Goal: Task Accomplishment & Management: Manage account settings

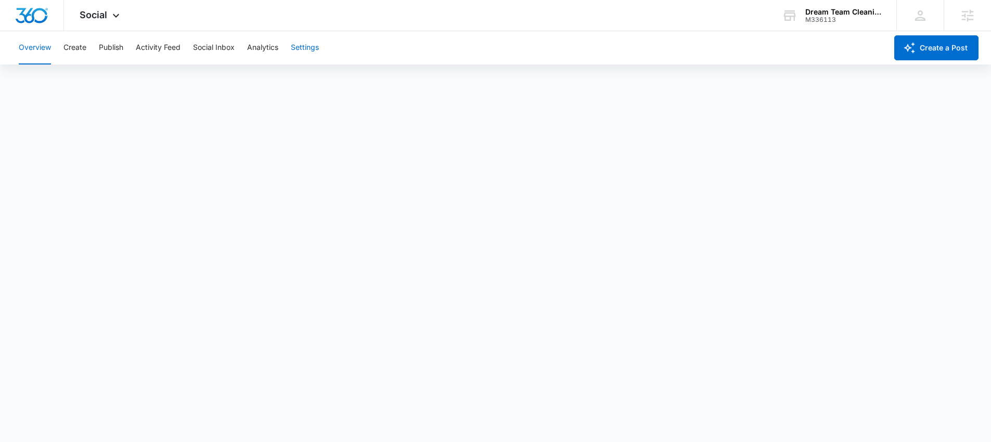
click at [308, 46] on button "Settings" at bounding box center [305, 47] width 28 height 33
click at [87, 9] on span "Social" at bounding box center [94, 14] width 28 height 11
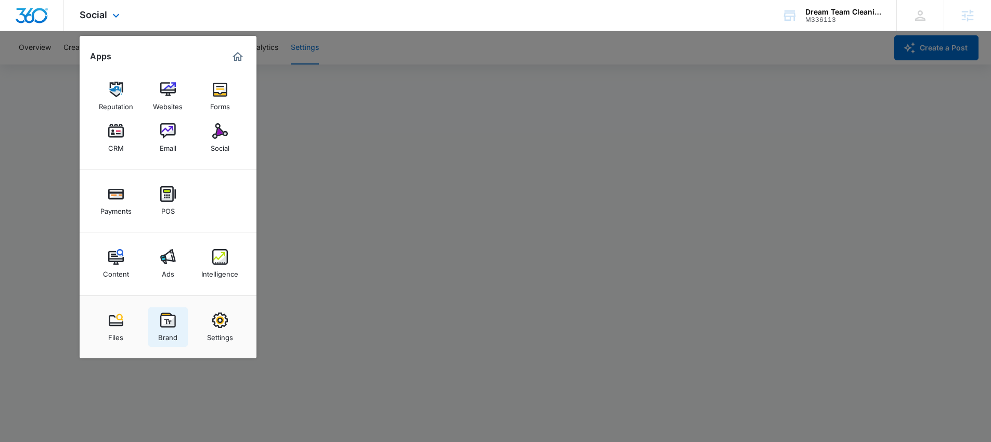
click at [176, 312] on link "Brand" at bounding box center [168, 328] width 40 height 40
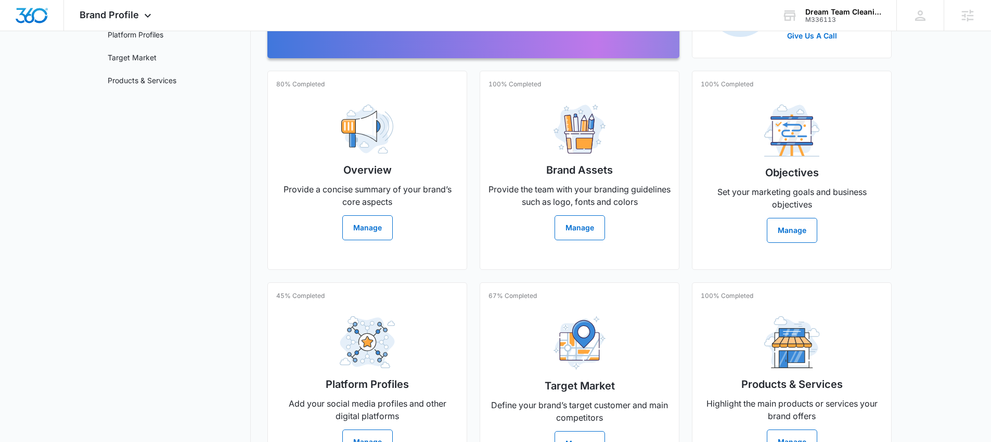
scroll to position [225, 0]
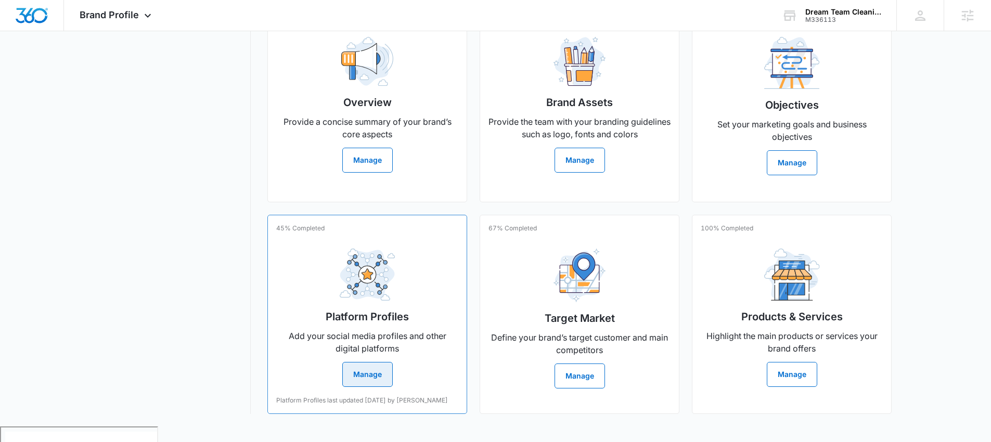
click at [367, 381] on button "Manage" at bounding box center [367, 374] width 50 height 25
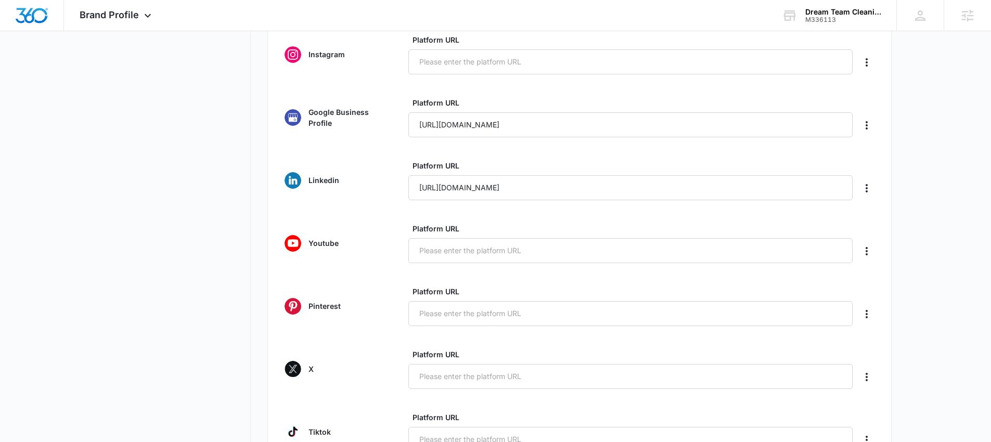
scroll to position [221, 0]
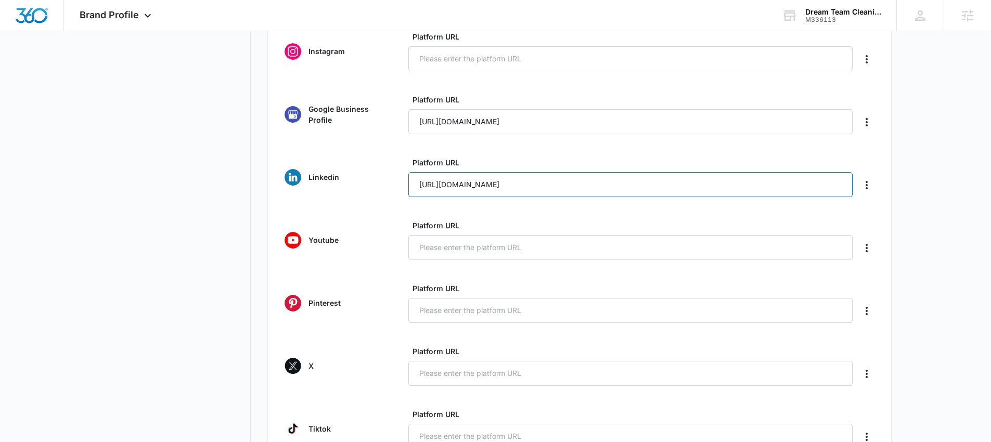
drag, startPoint x: 617, startPoint y: 184, endPoint x: 389, endPoint y: 177, distance: 228.0
click at [389, 177] on div "Linkedin Platform URL https://www.linkedin.com/in/jamil-cherry-766b63377/" at bounding box center [580, 177] width 590 height 40
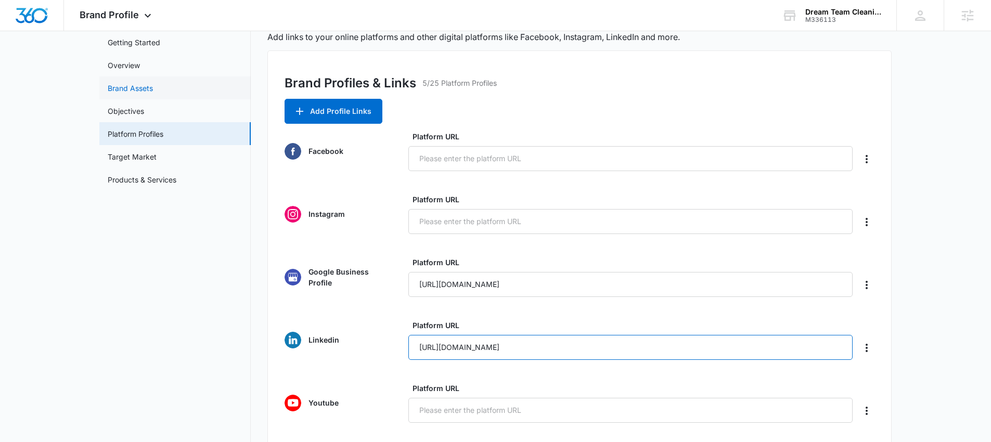
scroll to position [0, 0]
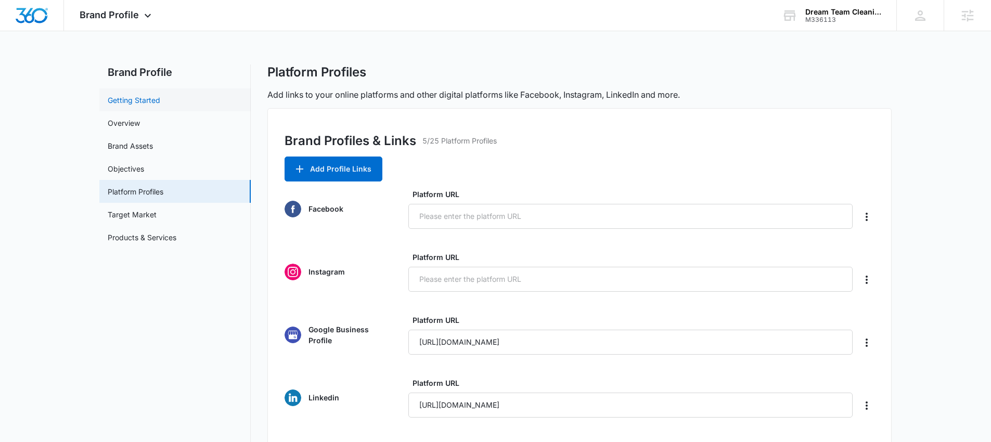
click at [146, 106] on link "Getting Started" at bounding box center [134, 100] width 53 height 11
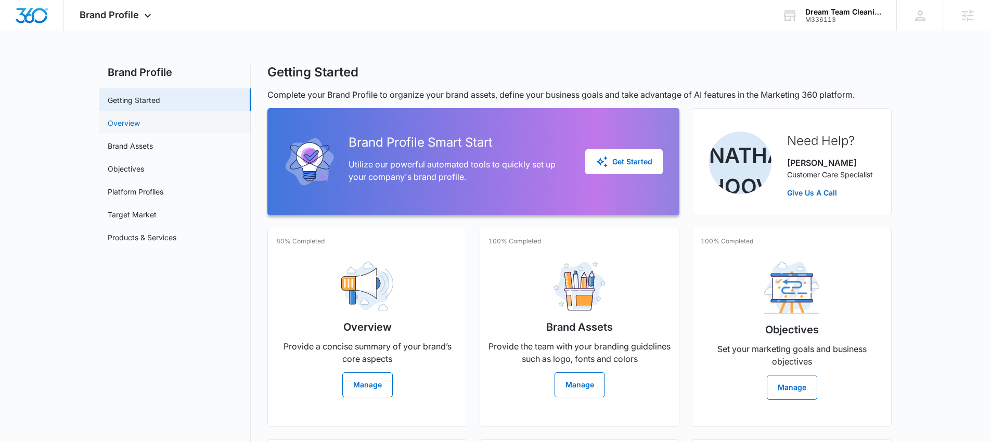
click at [135, 126] on link "Overview" at bounding box center [124, 123] width 32 height 11
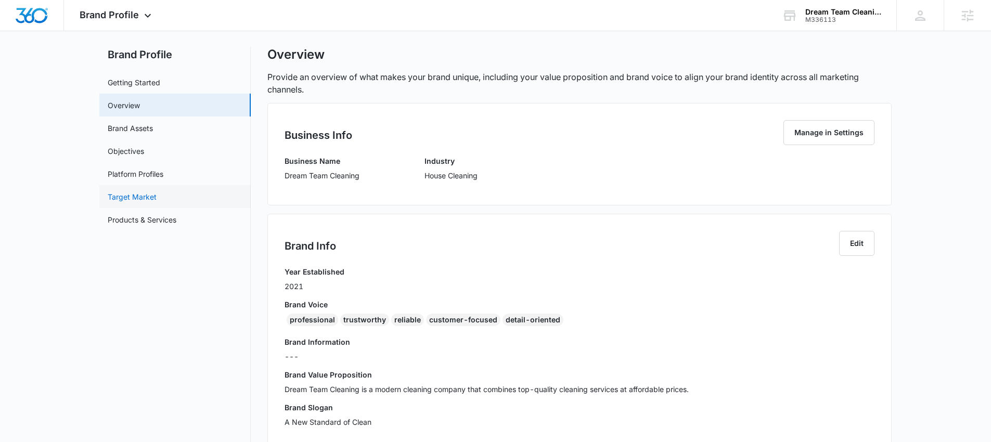
scroll to position [18, 0]
click at [138, 127] on link "Brand Assets" at bounding box center [130, 127] width 45 height 11
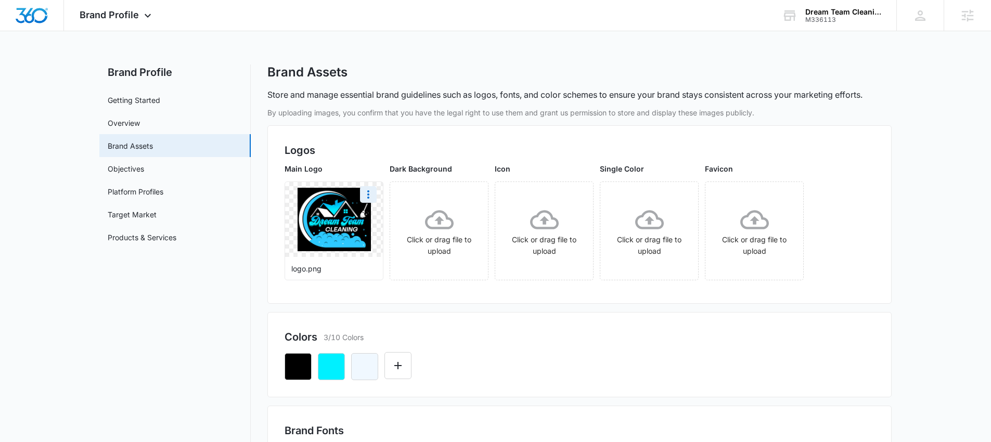
click at [330, 223] on div at bounding box center [334, 219] width 98 height 75
click at [369, 191] on icon "More" at bounding box center [368, 194] width 2 height 8
click at [384, 220] on div "Download" at bounding box center [390, 223] width 34 height 7
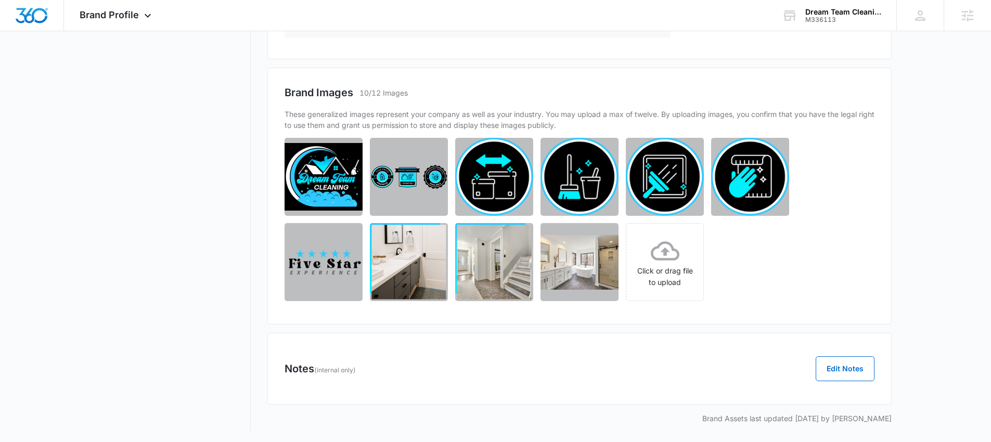
scroll to position [627, 0]
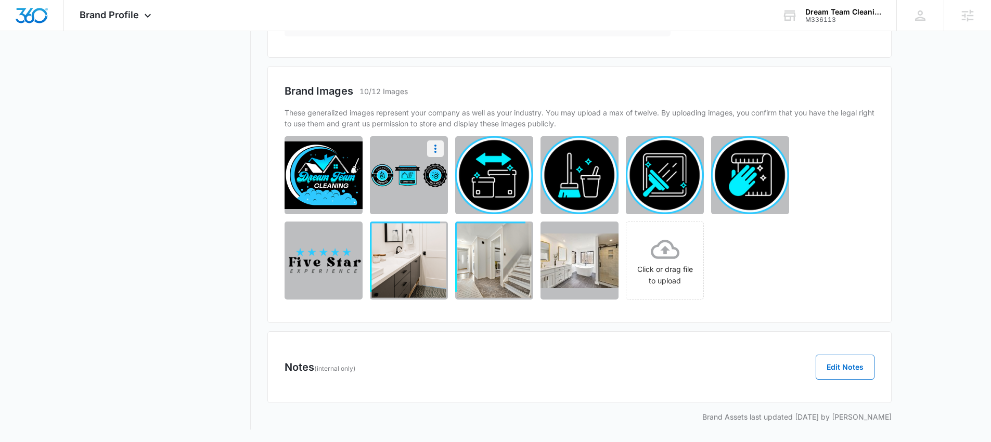
click at [437, 149] on icon "More" at bounding box center [435, 149] width 12 height 12
click at [416, 174] on div "Download" at bounding box center [402, 177] width 34 height 7
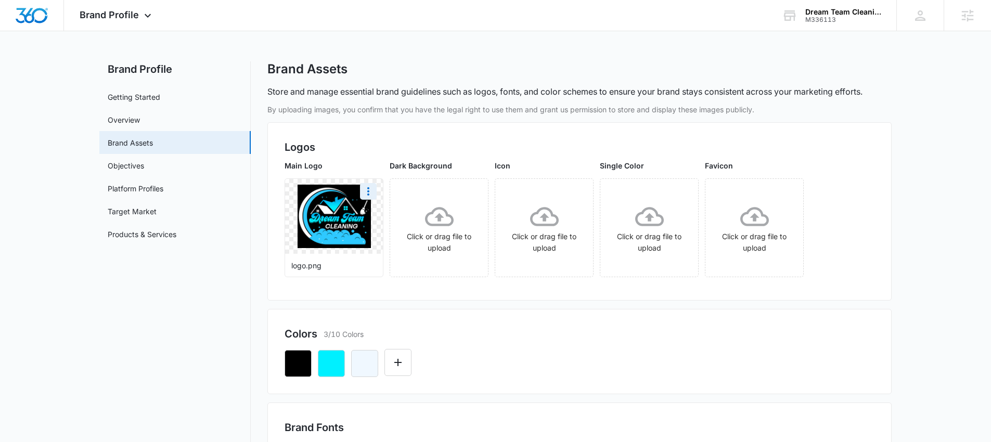
scroll to position [0, 0]
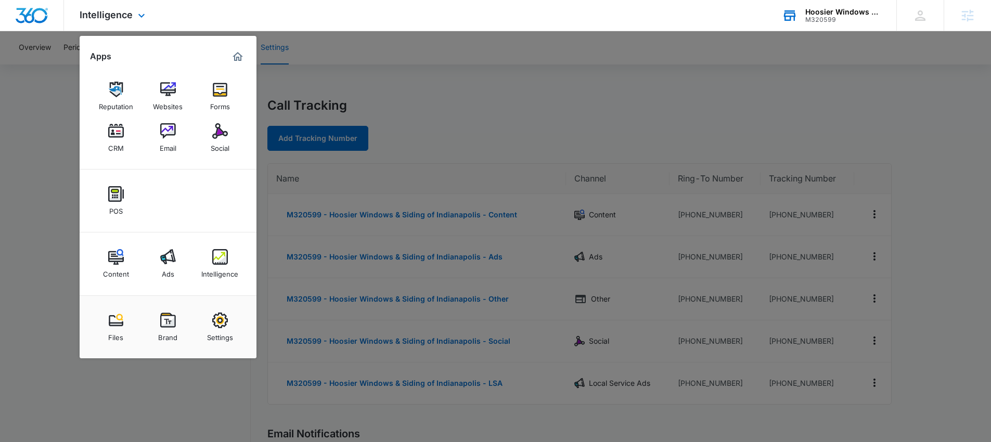
click at [817, 17] on div "M320599" at bounding box center [844, 19] width 76 height 7
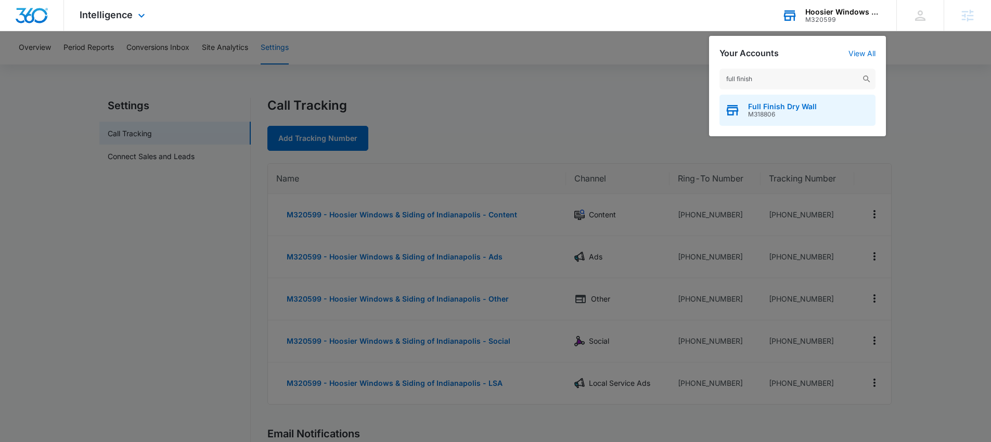
type input "full finish"
click at [762, 117] on span "M318806" at bounding box center [782, 114] width 69 height 7
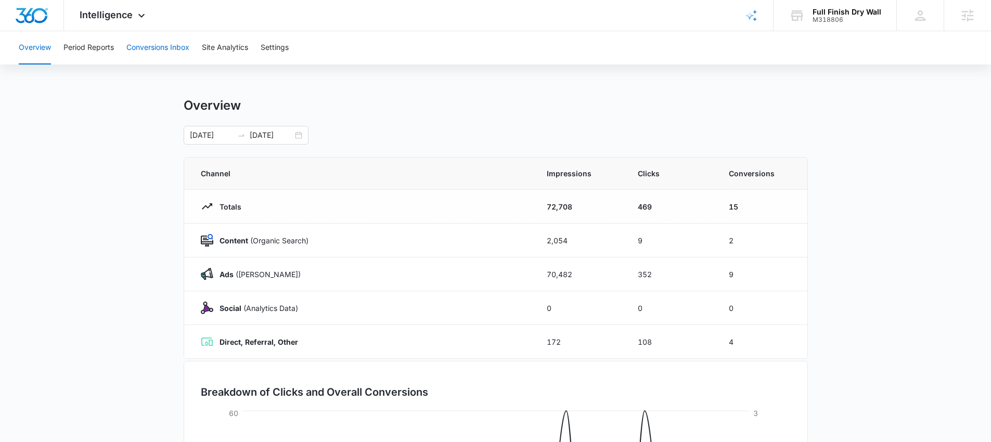
click at [172, 52] on button "Conversions Inbox" at bounding box center [157, 47] width 63 height 33
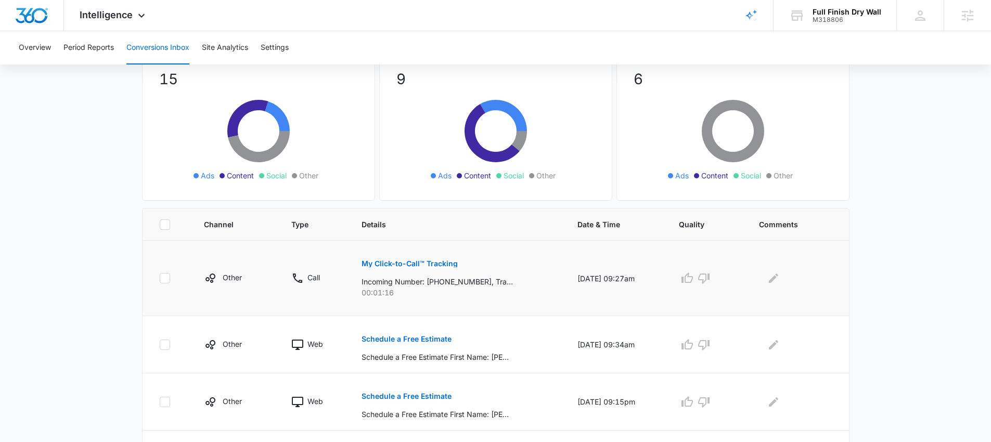
scroll to position [97, 0]
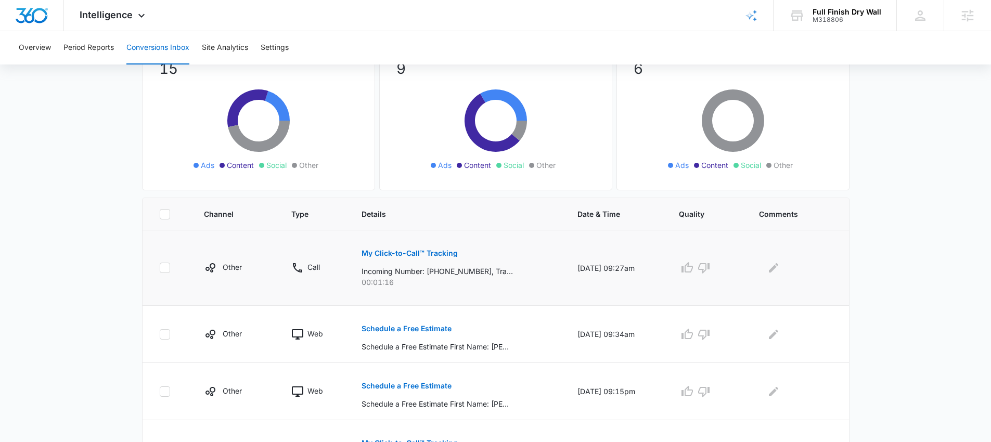
click at [405, 250] on p "My Click-to-Call™ Tracking" at bounding box center [410, 253] width 96 height 7
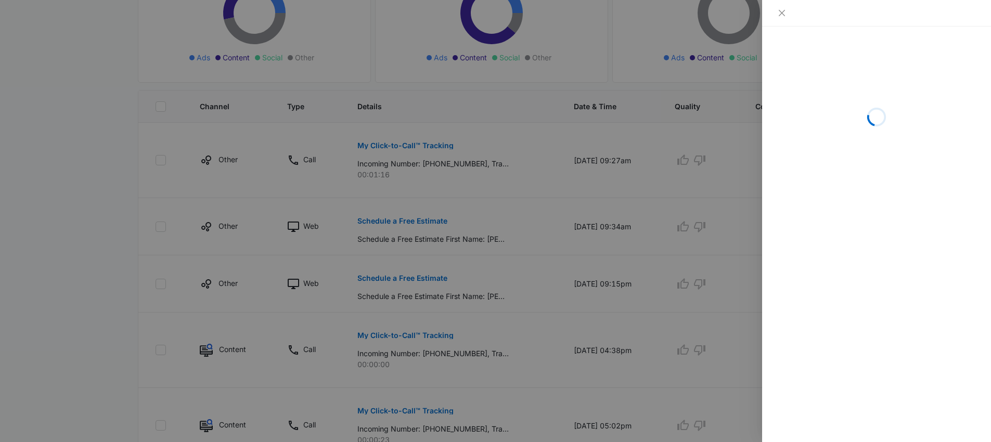
scroll to position [207, 0]
click at [777, 14] on button "Close" at bounding box center [782, 12] width 15 height 9
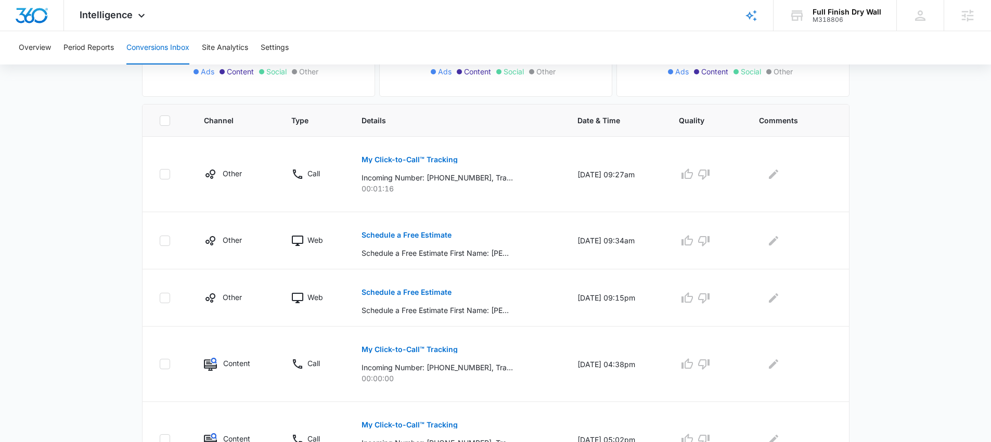
scroll to position [193, 0]
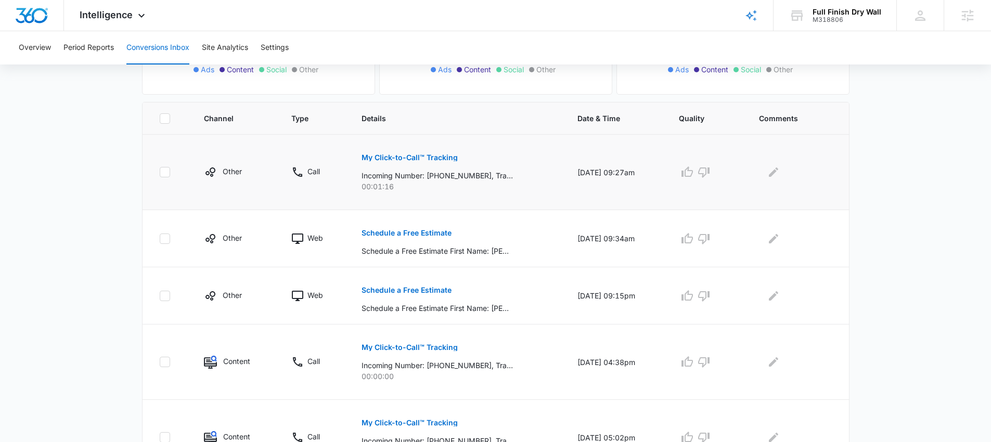
click at [398, 155] on p "My Click-to-Call™ Tracking" at bounding box center [410, 157] width 96 height 7
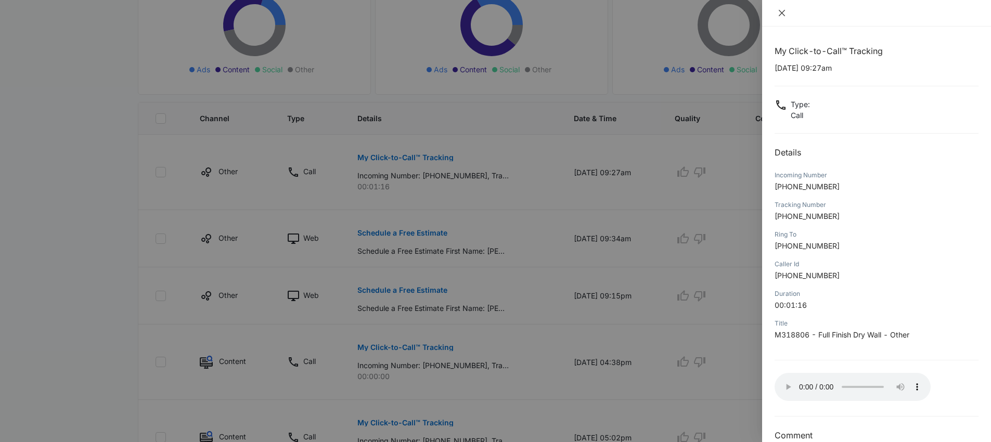
click at [781, 14] on icon "close" at bounding box center [782, 13] width 8 height 8
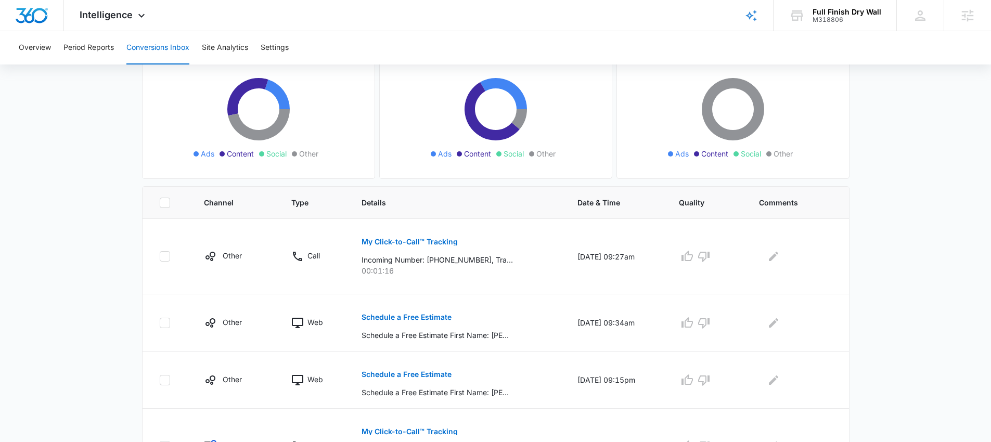
scroll to position [109, 0]
